Goal: Transaction & Acquisition: Download file/media

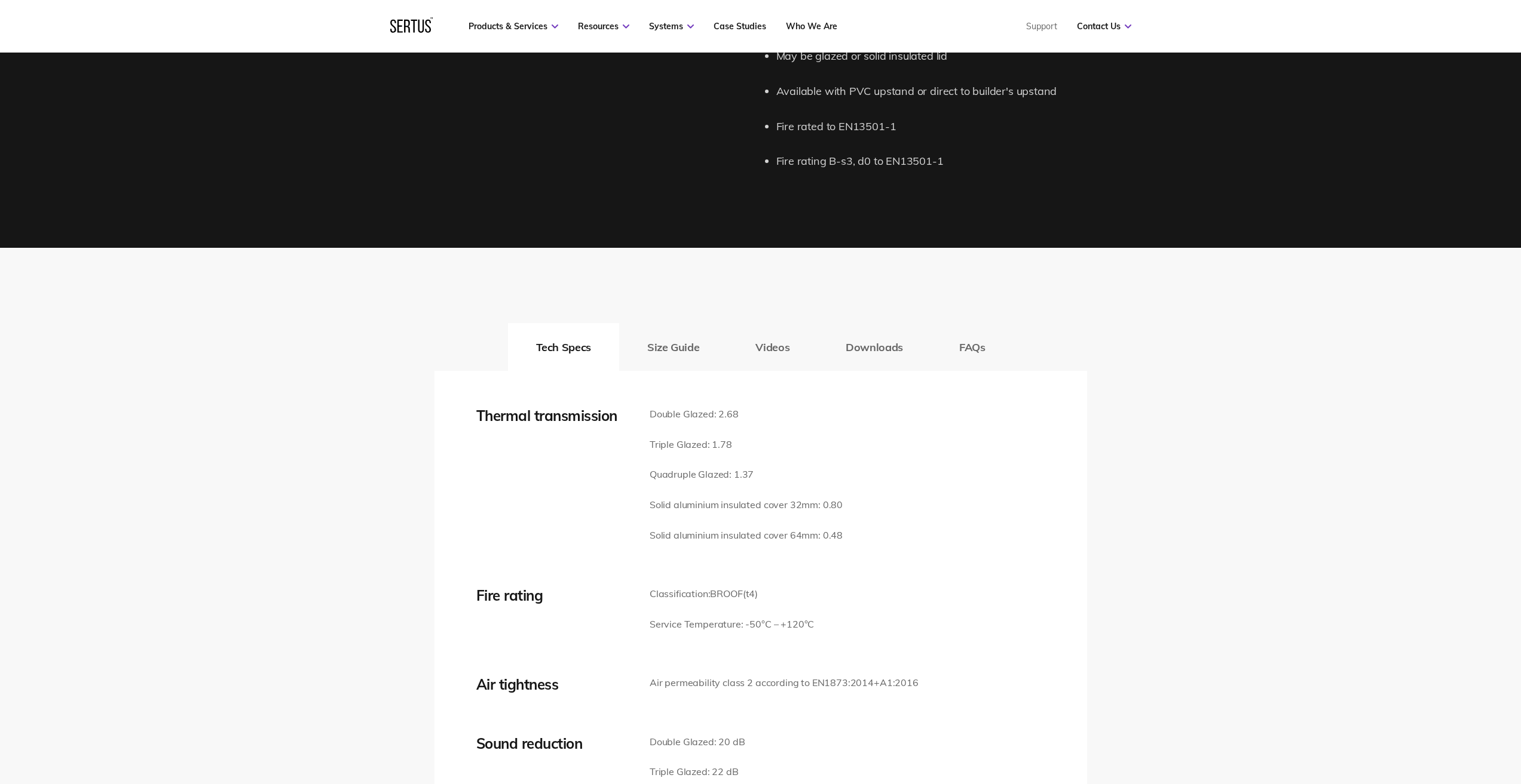
scroll to position [1613, 0]
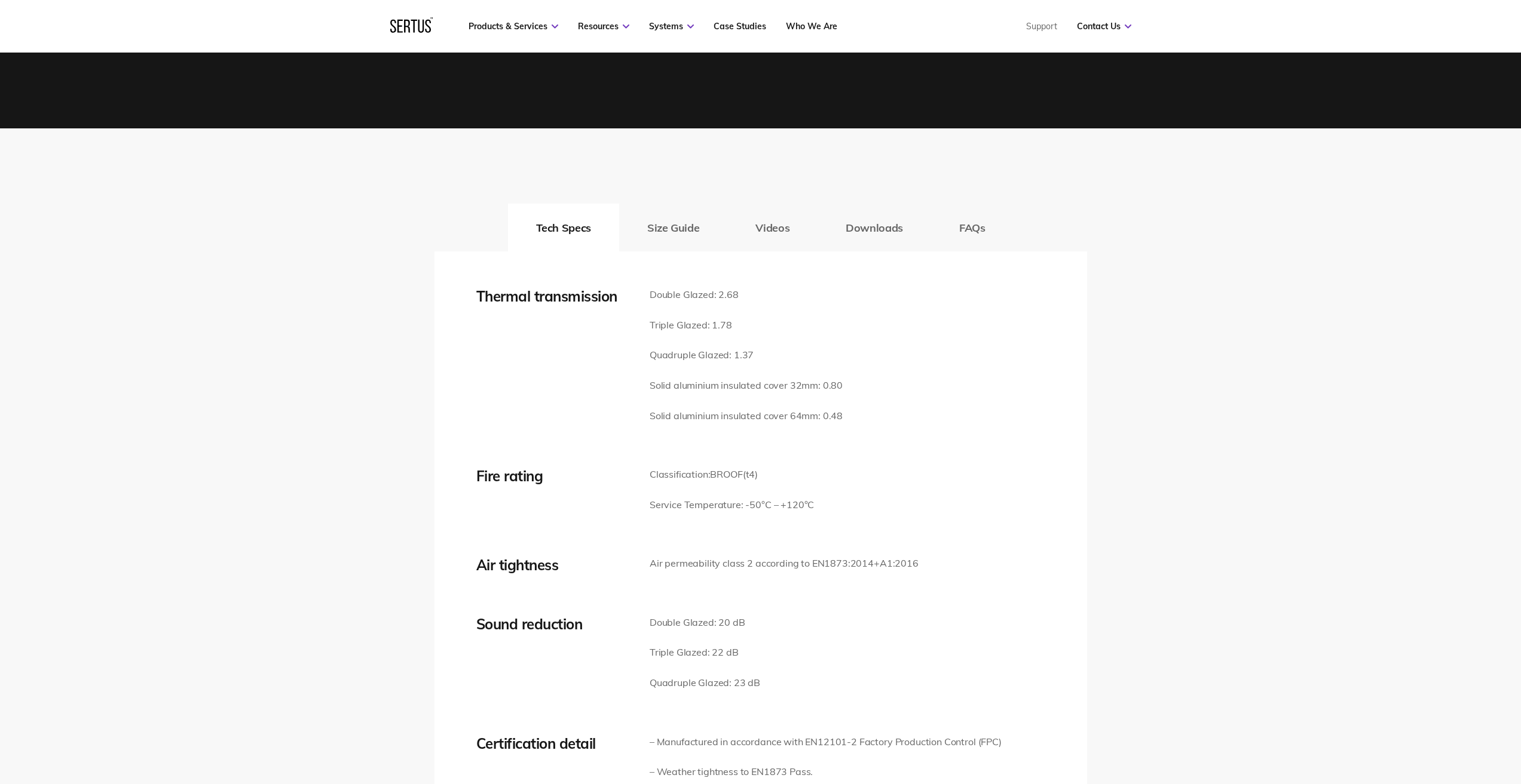
click at [759, 232] on button "Videos" at bounding box center [772, 228] width 90 height 48
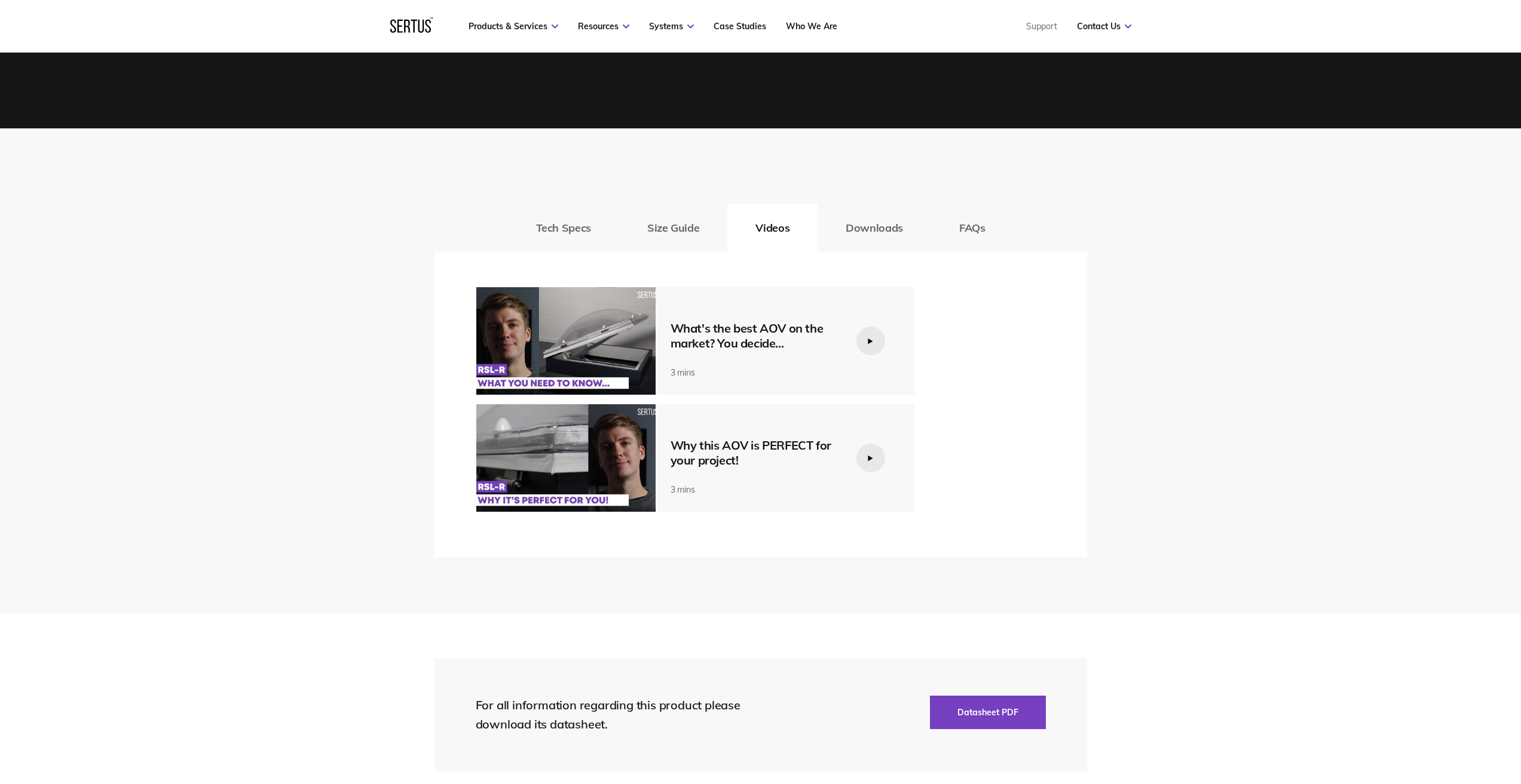
click at [832, 344] on div "What's the best AOV on the market? You decide..." at bounding box center [754, 335] width 167 height 30
click at [800, 589] on div "Tech Specs Size Guide Videos Downloads FAQs Thermal transmission Double Glazed:…" at bounding box center [760, 372] width 1521 height 486
click at [614, 366] on img at bounding box center [566, 341] width 180 height 108
click at [866, 347] on div at bounding box center [870, 341] width 28 height 28
click at [873, 463] on div at bounding box center [870, 458] width 28 height 28
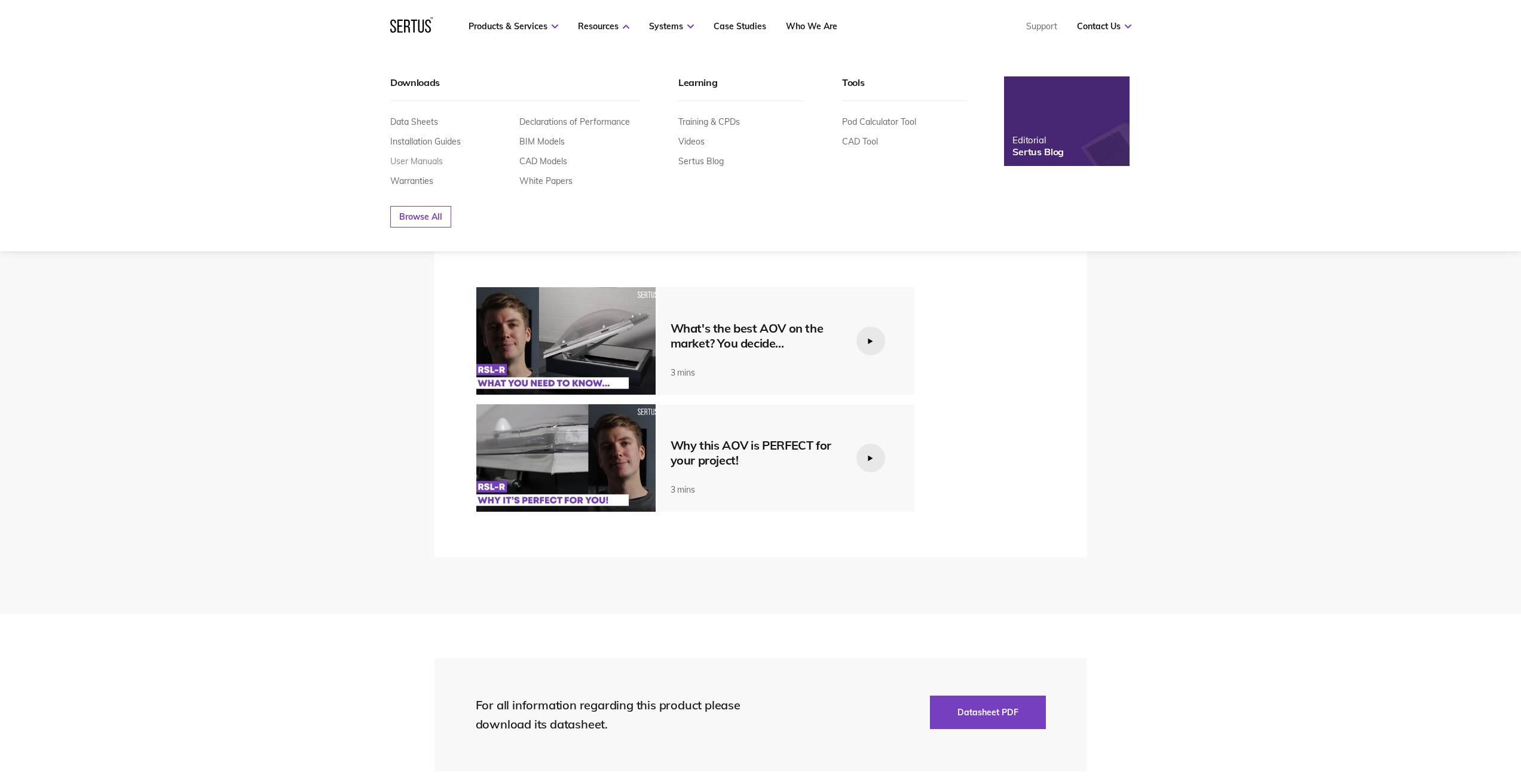
click at [417, 162] on link "User Manuals" at bounding box center [417, 161] width 53 height 11
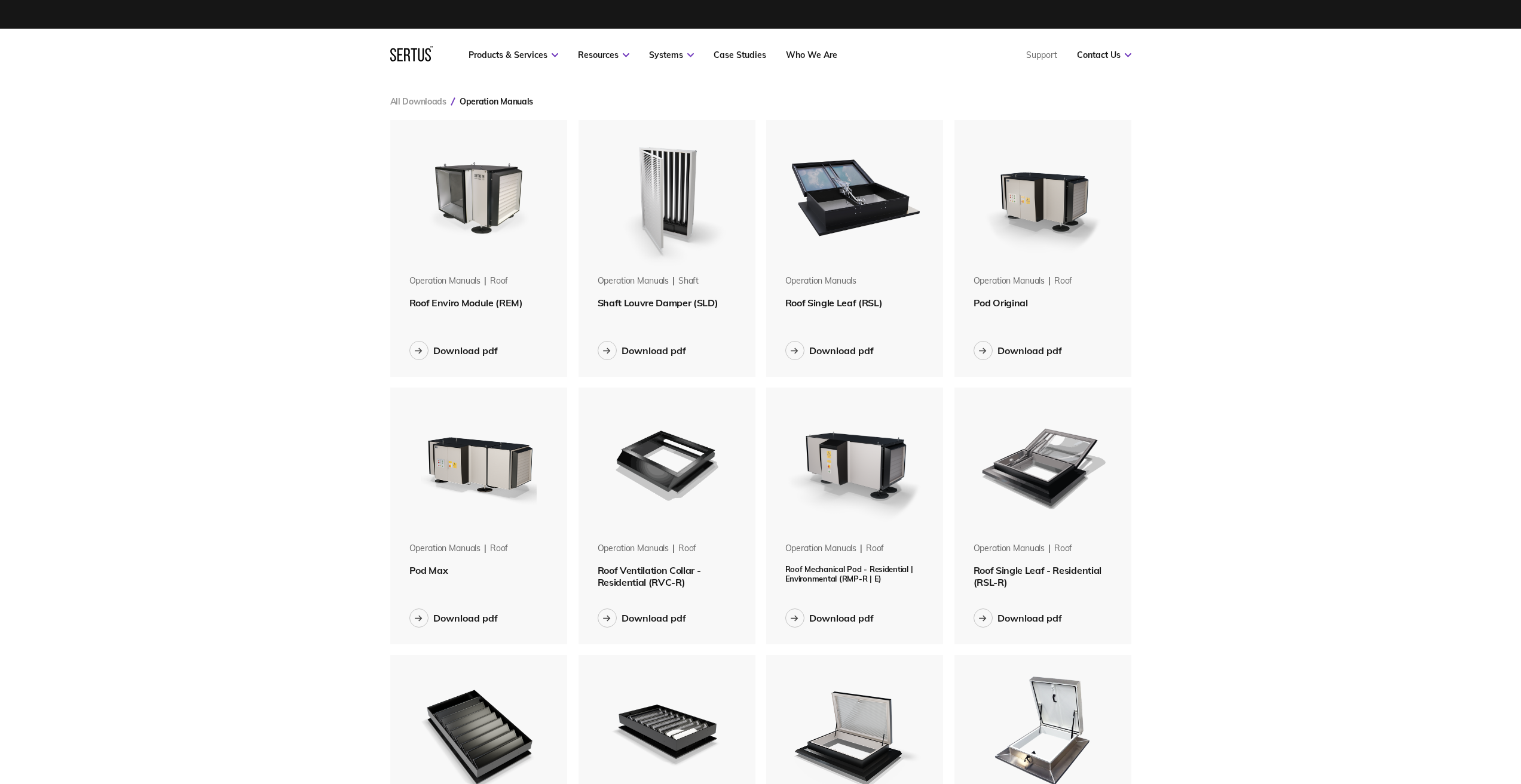
scroll to position [1078, 759]
click at [829, 352] on div "Download pdf" at bounding box center [842, 350] width 65 height 12
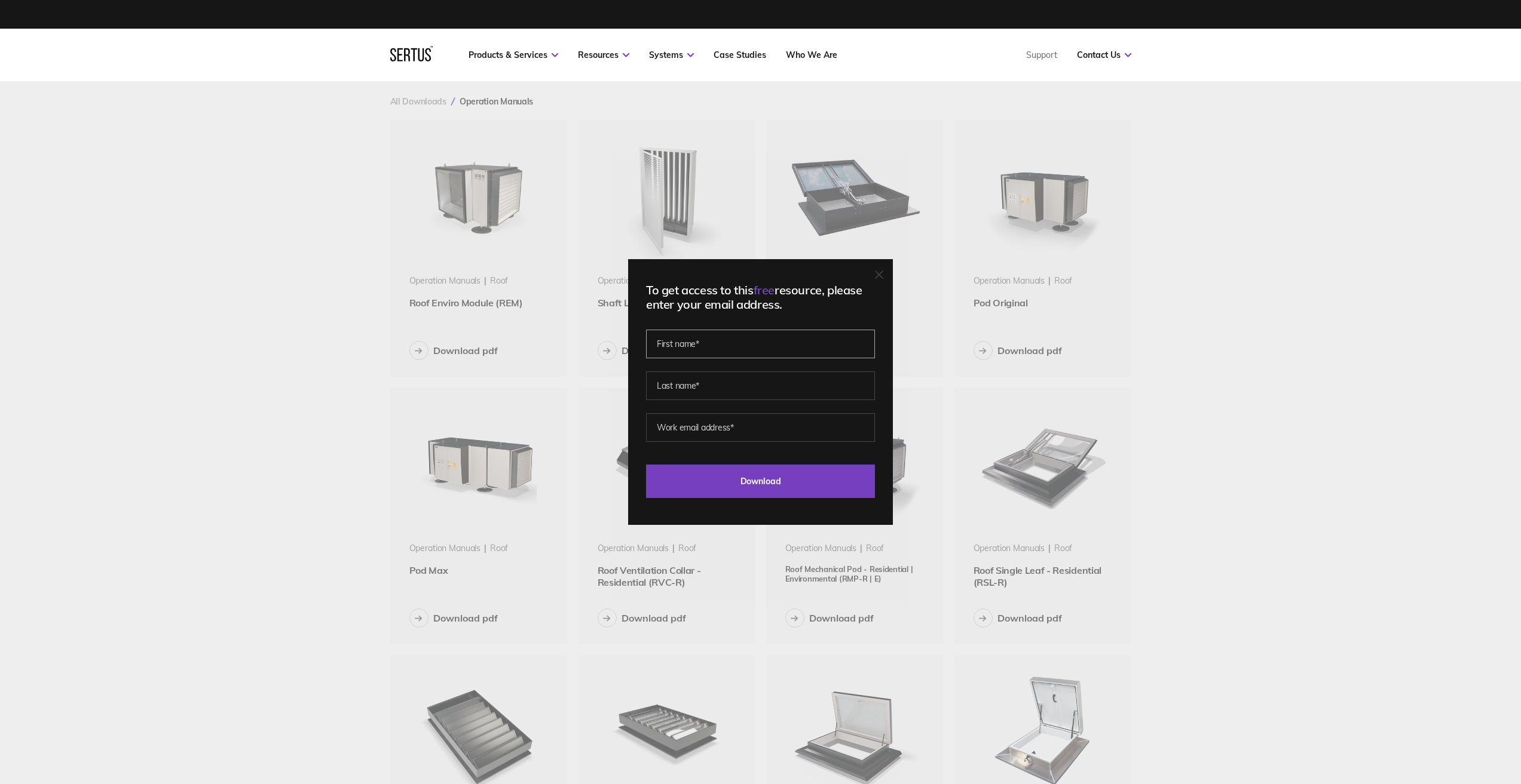
click at [763, 343] on input "text" at bounding box center [760, 344] width 229 height 28
type input "[PERSON_NAME]"
click at [709, 391] on input "text" at bounding box center [760, 385] width 229 height 28
type input "[PERSON_NAME]"
click at [706, 426] on input "email" at bounding box center [760, 427] width 229 height 28
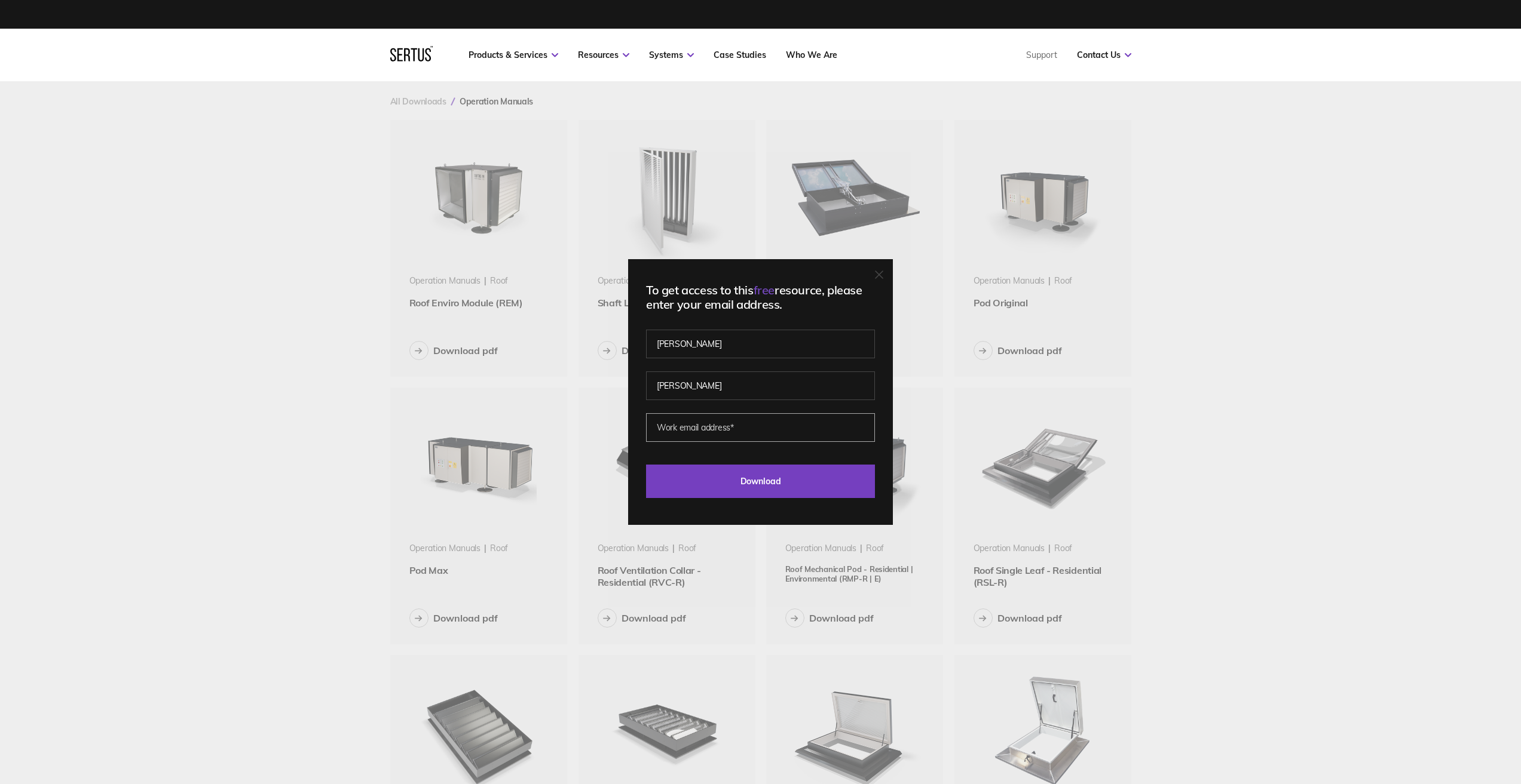
type input "[PERSON_NAME][EMAIL_ADDRESS][PERSON_NAME][DOMAIN_NAME]"
click at [722, 468] on input "Download" at bounding box center [760, 481] width 229 height 34
